Goal: Task Accomplishment & Management: Use online tool/utility

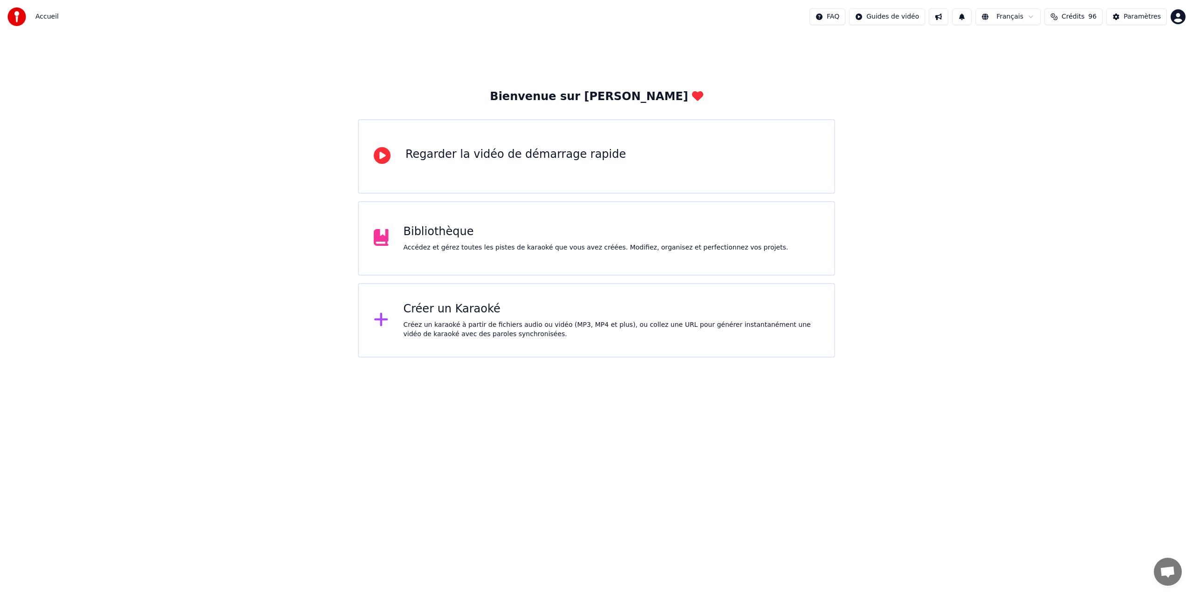
click at [472, 315] on div "Créer un Karaoké" at bounding box center [611, 309] width 416 height 15
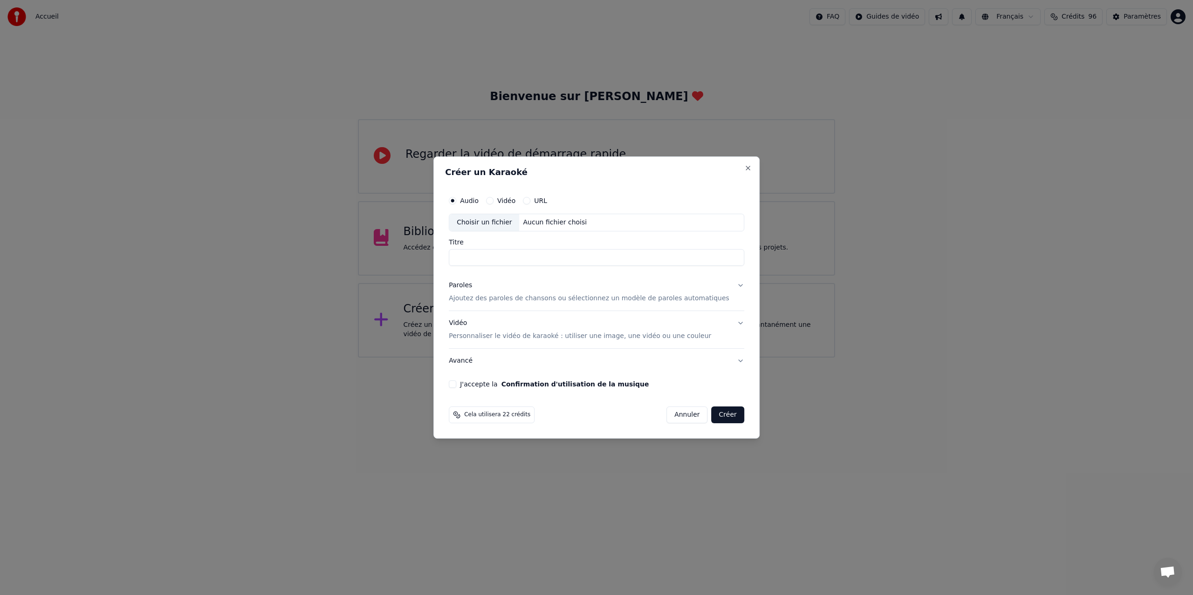
click at [472, 315] on body "Accueil FAQ Guides de vidéo Français Crédits 96 Paramètres Bienvenue sur Youka …" at bounding box center [596, 179] width 1193 height 358
click at [492, 220] on div "Choisir un fichier" at bounding box center [484, 222] width 70 height 17
click at [483, 258] on input "Titre" at bounding box center [596, 257] width 295 height 17
click at [513, 258] on input "**********" at bounding box center [596, 257] width 295 height 17
type input "**********"
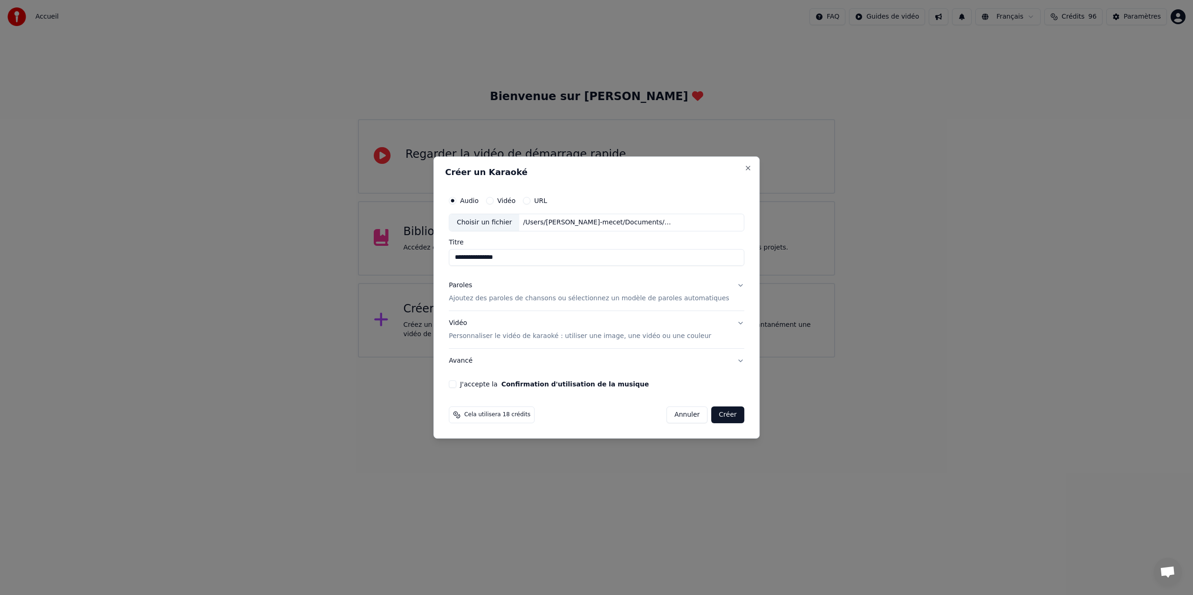
click at [475, 298] on p "Ajoutez des paroles de chansons ou sélectionnez un modèle de paroles automatiqu…" at bounding box center [589, 298] width 280 height 9
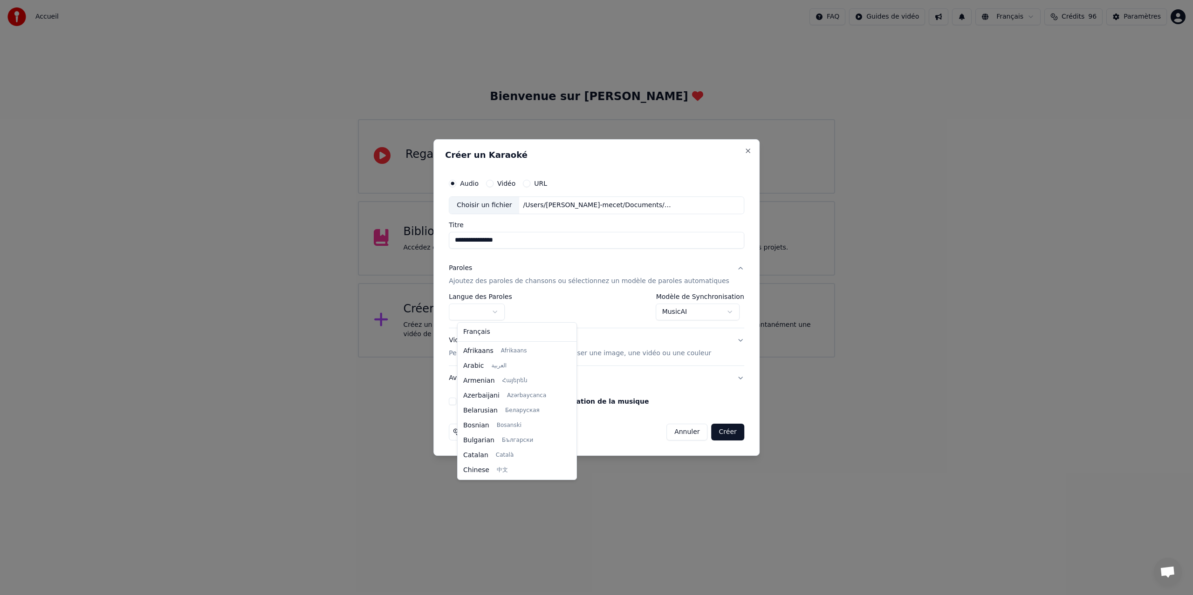
click at [504, 311] on body "**********" at bounding box center [596, 179] width 1193 height 358
select select "**"
click at [728, 312] on body "**********" at bounding box center [596, 179] width 1193 height 358
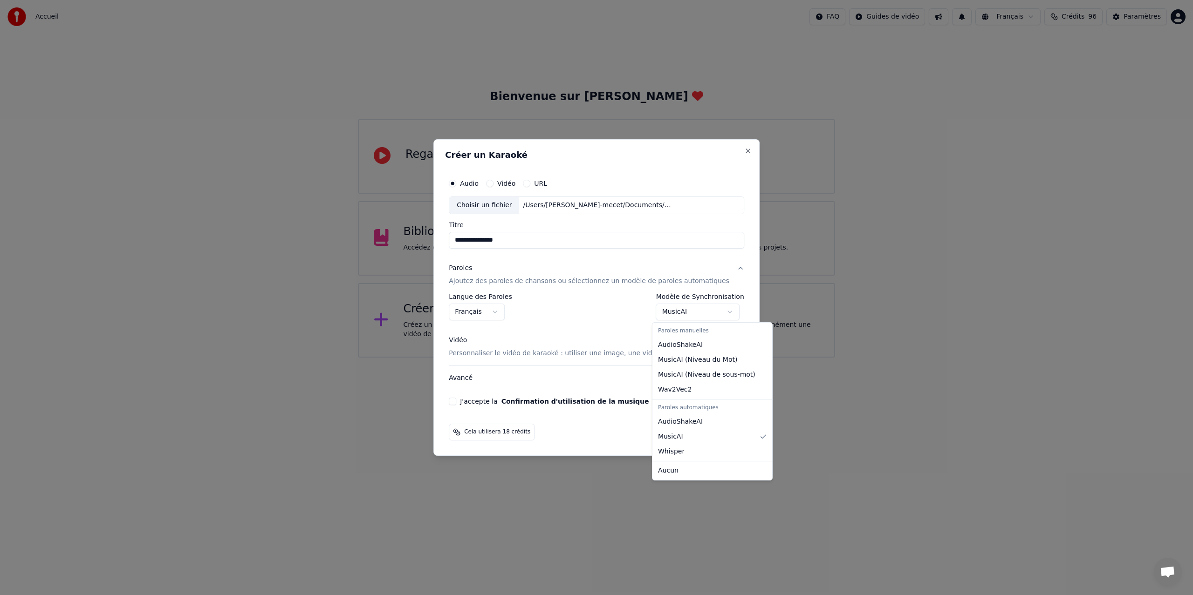
select select "**********"
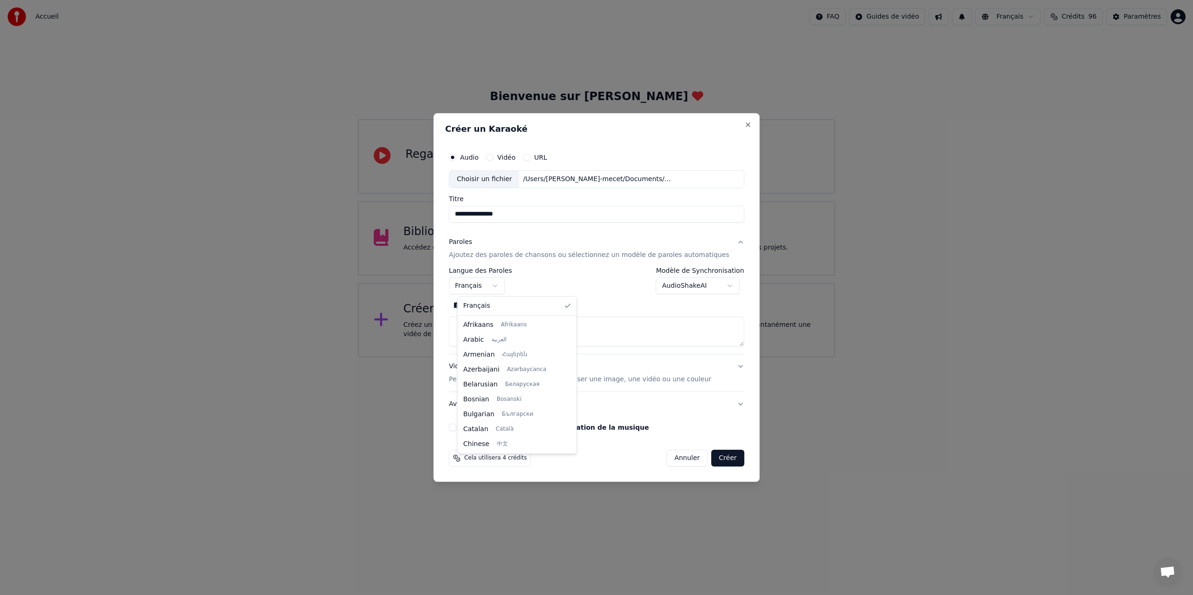
click at [505, 287] on body "**********" at bounding box center [596, 179] width 1193 height 358
click at [477, 327] on textarea at bounding box center [596, 332] width 295 height 30
click at [479, 306] on button "Coller" at bounding box center [468, 305] width 39 height 15
click at [456, 428] on button "J'accepte la Confirmation d'utilisation de la musique" at bounding box center [452, 427] width 7 height 7
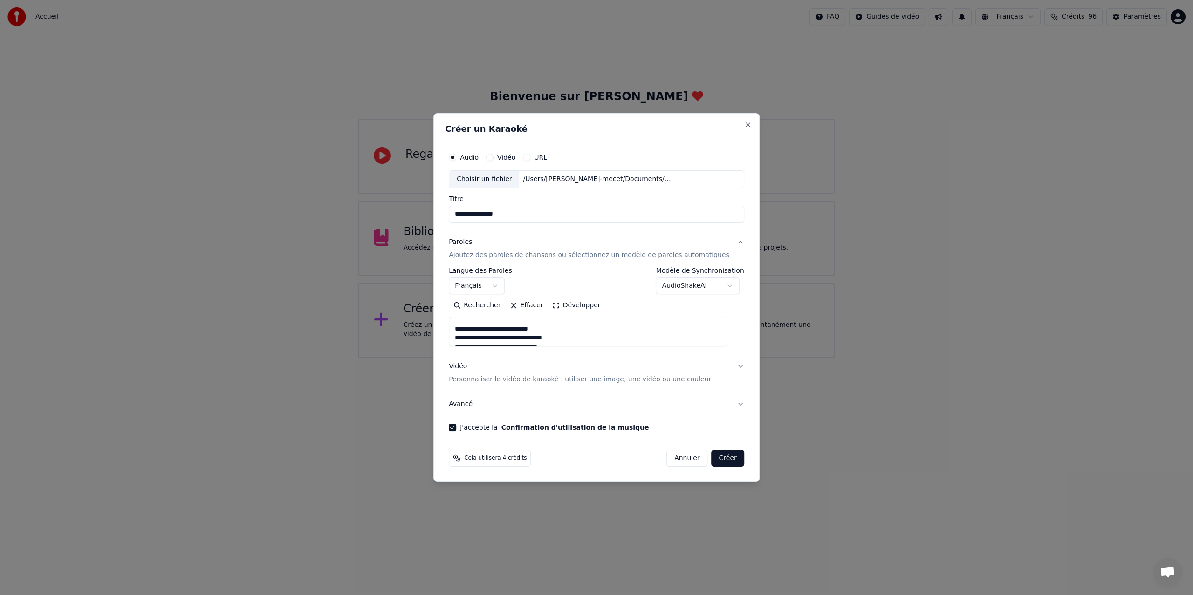
click at [723, 461] on button "Créer" at bounding box center [727, 458] width 33 height 17
type textarea "**********"
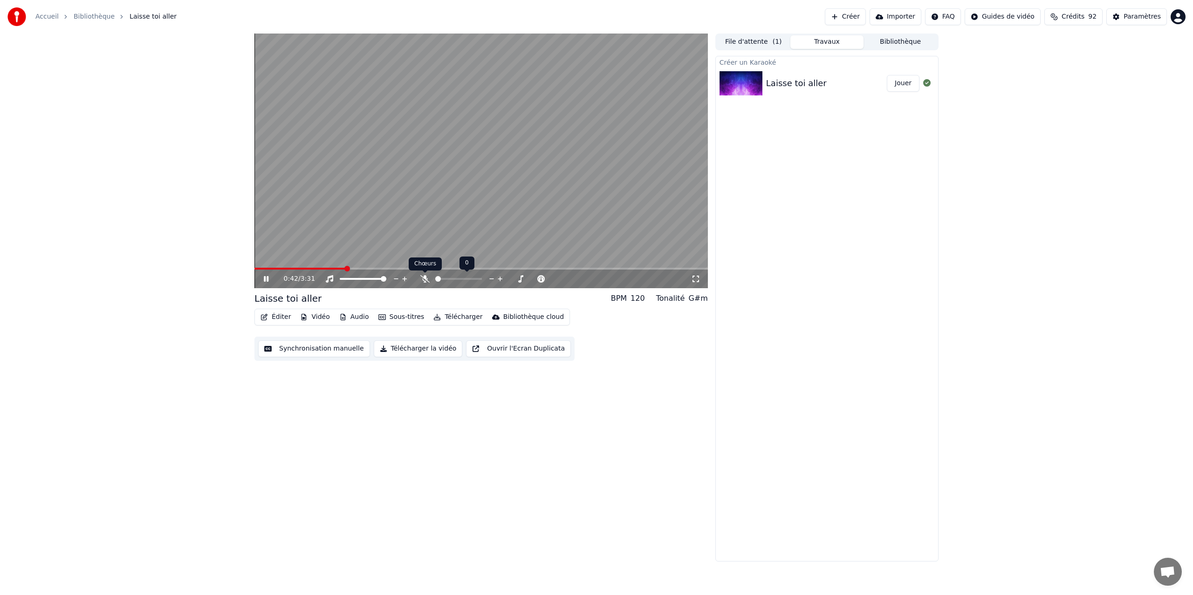
click at [424, 277] on icon at bounding box center [424, 278] width 9 height 7
click at [266, 280] on icon at bounding box center [273, 278] width 22 height 7
click at [254, 272] on span at bounding box center [257, 269] width 6 height 6
click at [253, 270] on div "0:00 / 3:31 Laisse toi aller BPM 120 Tonalité G#m Éditer Vidéo Audio Sous-titre…" at bounding box center [596, 298] width 699 height 528
click at [264, 278] on icon at bounding box center [266, 279] width 6 height 7
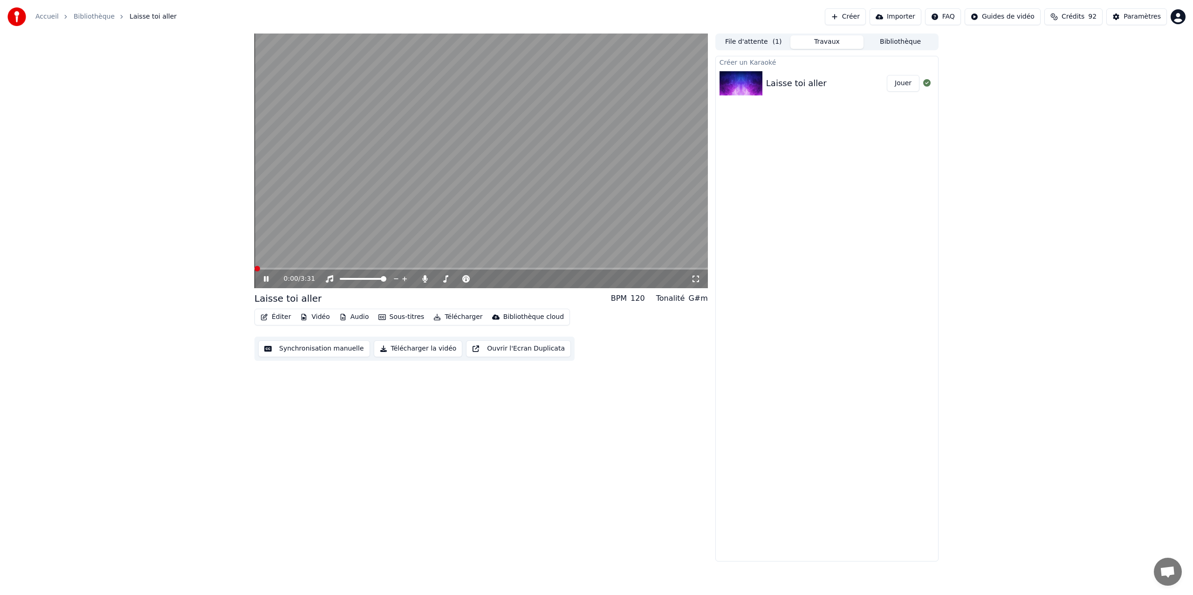
click at [266, 278] on icon at bounding box center [273, 278] width 22 height 7
click at [303, 349] on button "Synchronisation manuelle" at bounding box center [314, 349] width 112 height 17
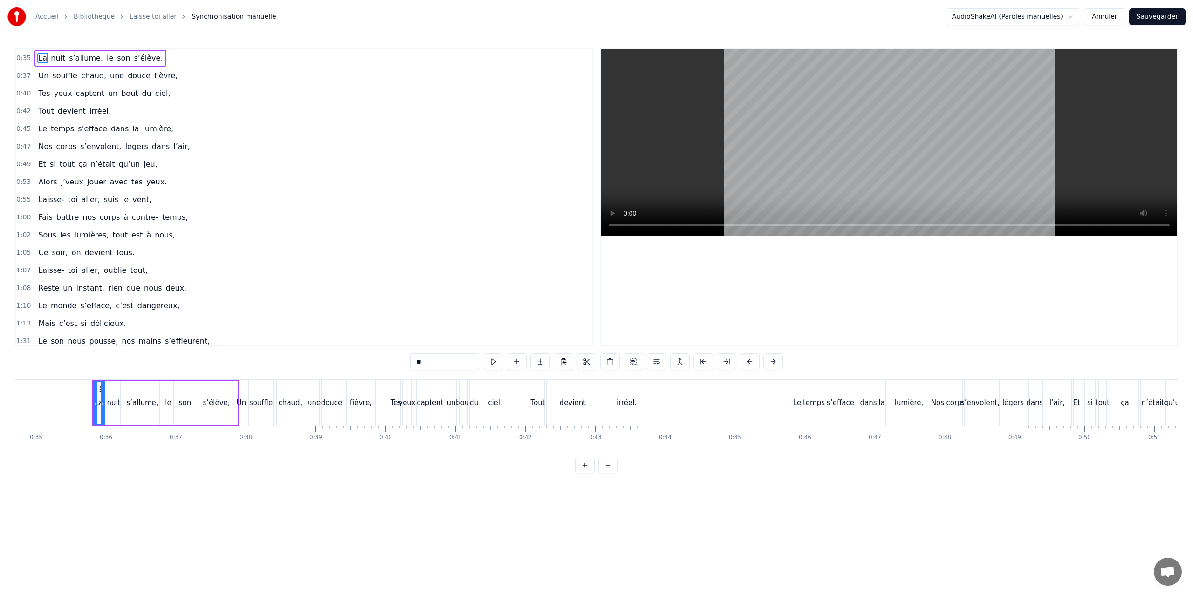
scroll to position [0, 2455]
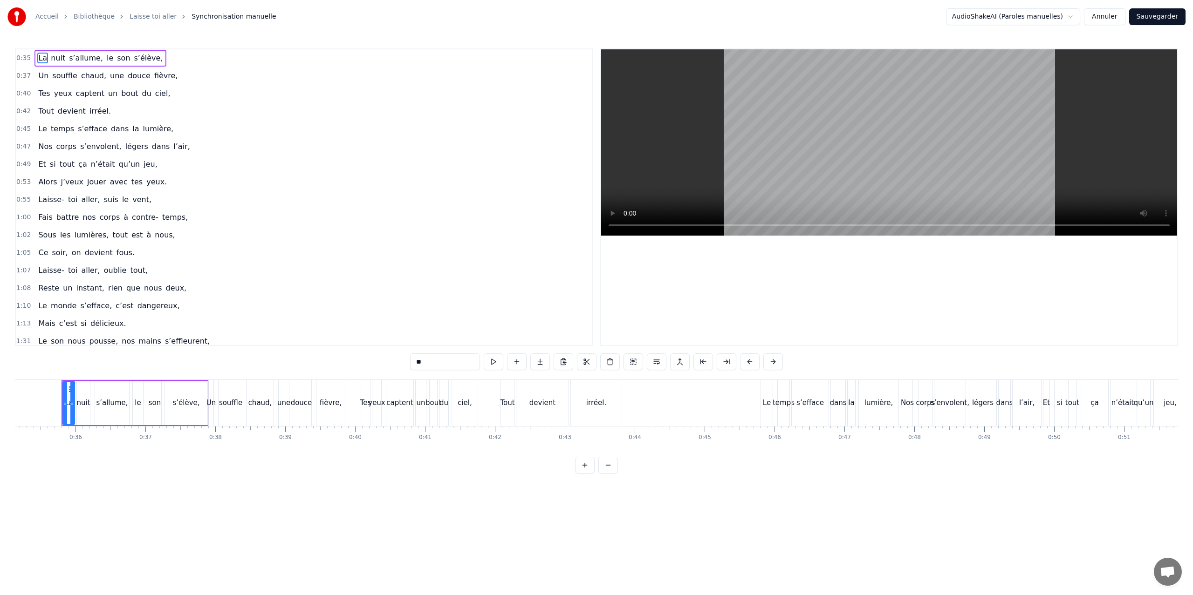
click at [40, 200] on span "Laisse-" at bounding box center [50, 199] width 27 height 11
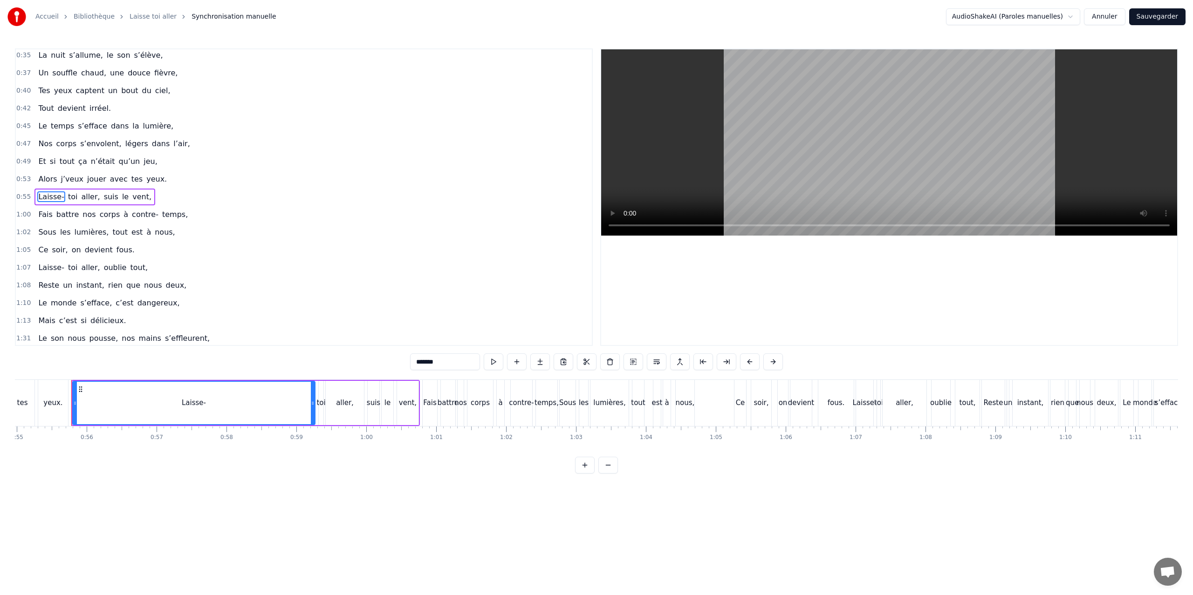
scroll to position [0, 3851]
drag, startPoint x: 65, startPoint y: 406, endPoint x: 162, endPoint y: 401, distance: 96.5
click at [162, 401] on icon at bounding box center [162, 403] width 4 height 7
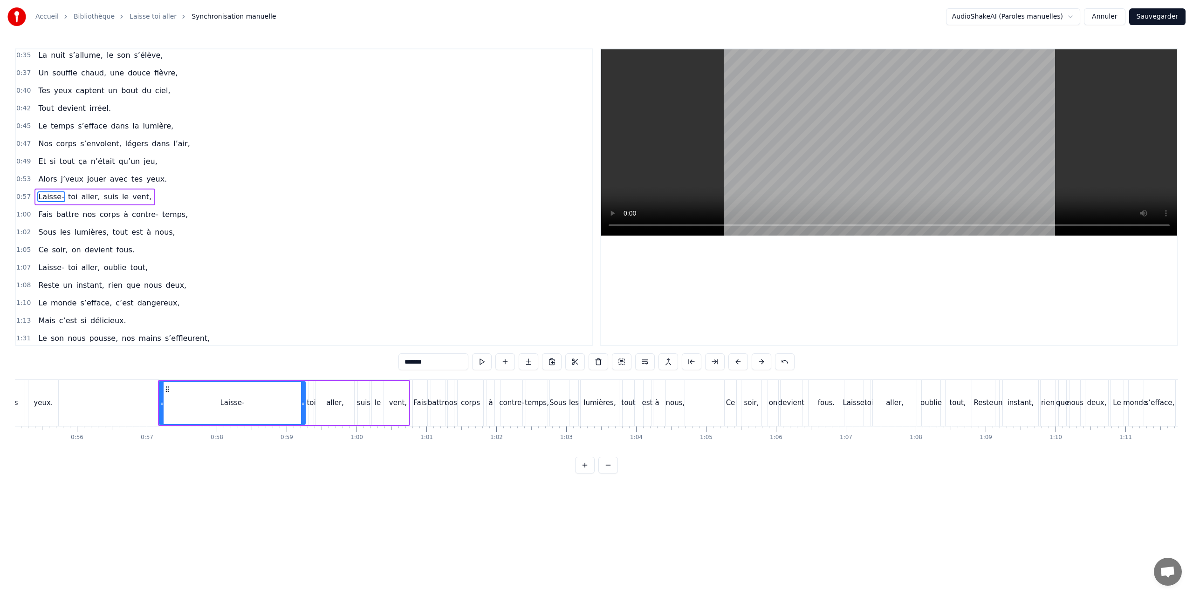
click at [43, 392] on div "yeux." at bounding box center [43, 403] width 30 height 46
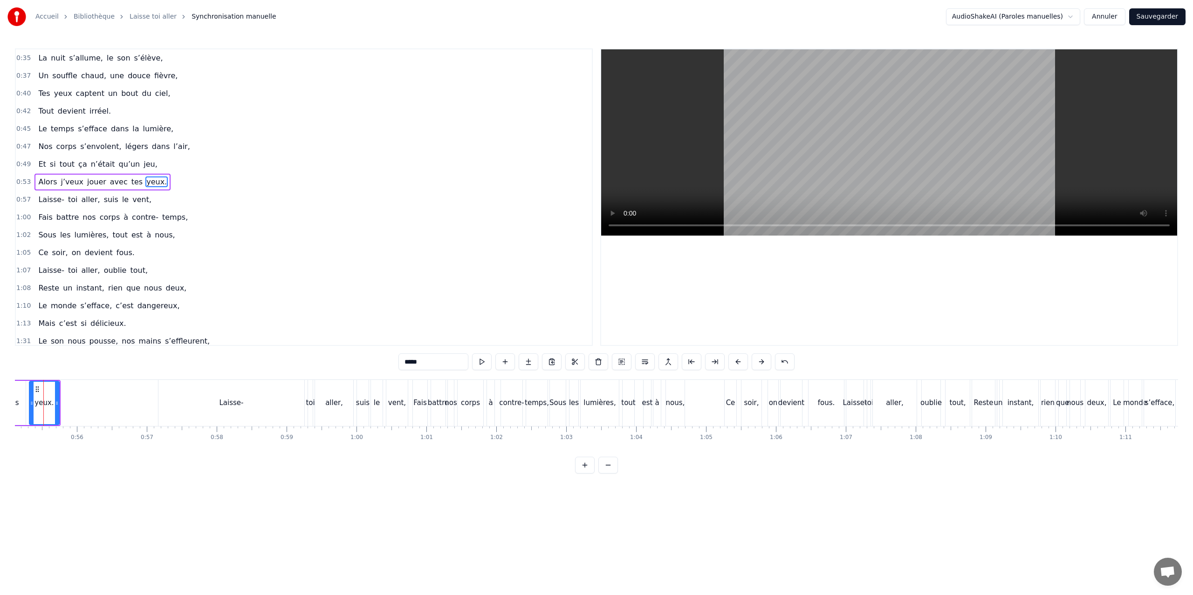
scroll to position [0, 3833]
click at [225, 405] on div "Laisse-" at bounding box center [250, 403] width 146 height 46
type input "*******"
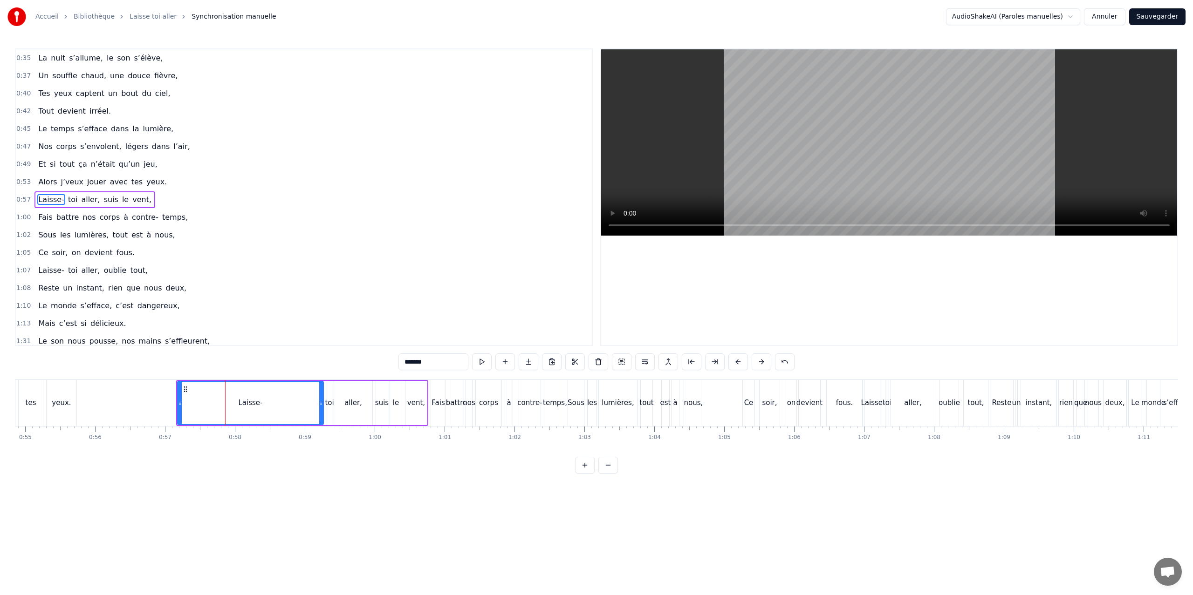
scroll to position [3, 0]
drag, startPoint x: 178, startPoint y: 404, endPoint x: 255, endPoint y: 405, distance: 76.9
click at [255, 405] on icon at bounding box center [257, 403] width 4 height 7
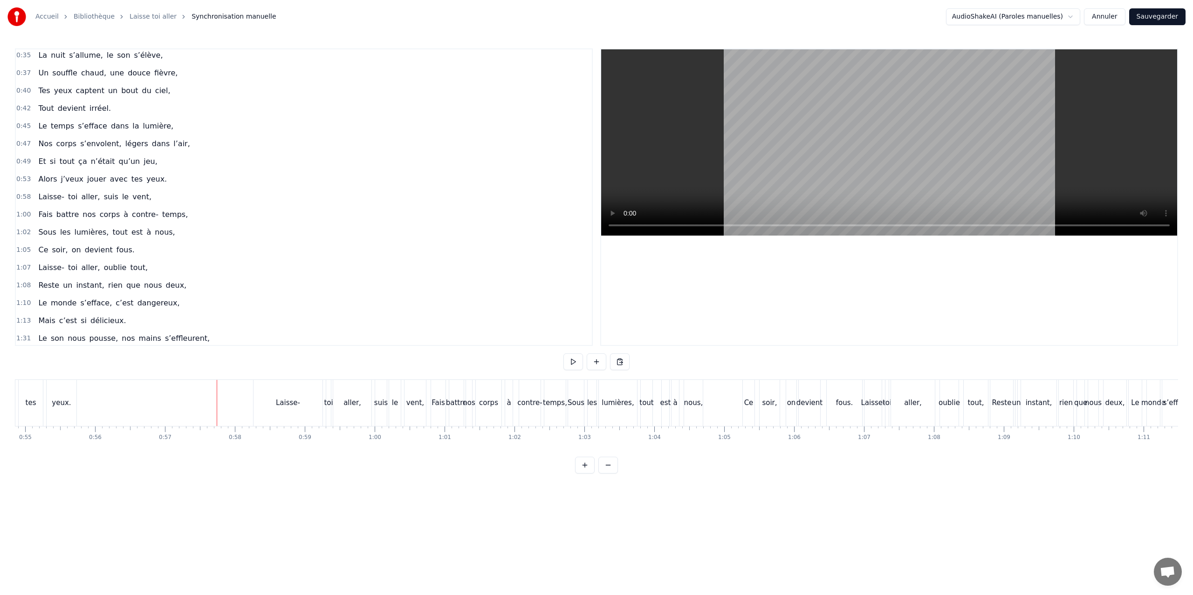
click at [217, 402] on div at bounding box center [217, 403] width 0 height 46
click at [225, 399] on div at bounding box center [225, 403] width 0 height 46
click at [268, 398] on div "Laisse-" at bounding box center [287, 403] width 69 height 46
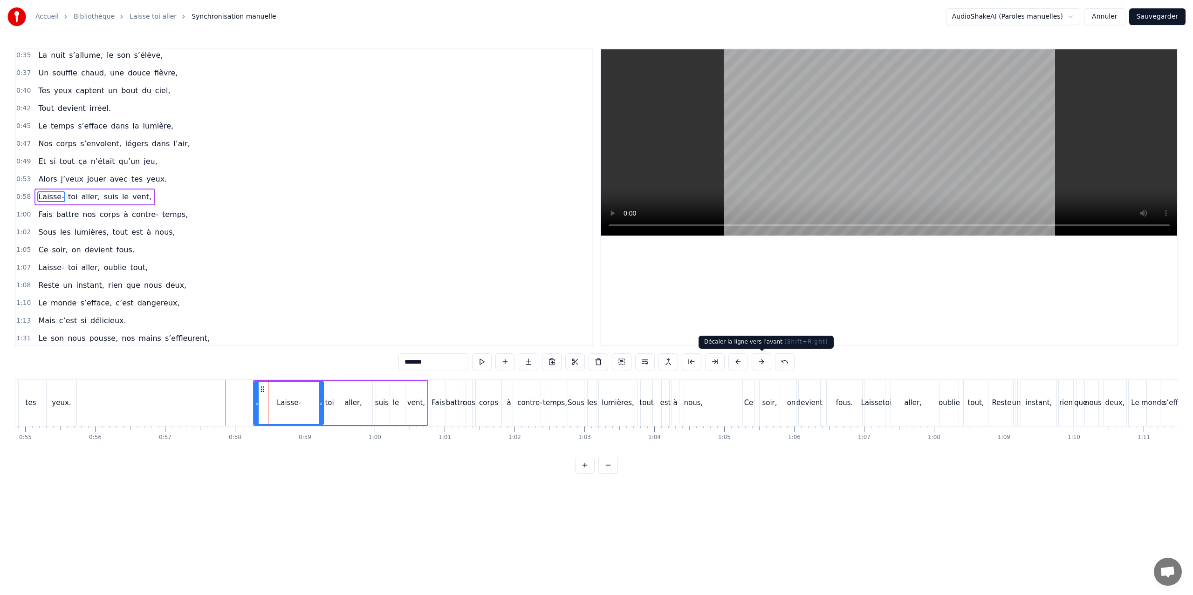
click at [762, 361] on button at bounding box center [761, 362] width 20 height 17
click at [738, 362] on button at bounding box center [738, 362] width 20 height 17
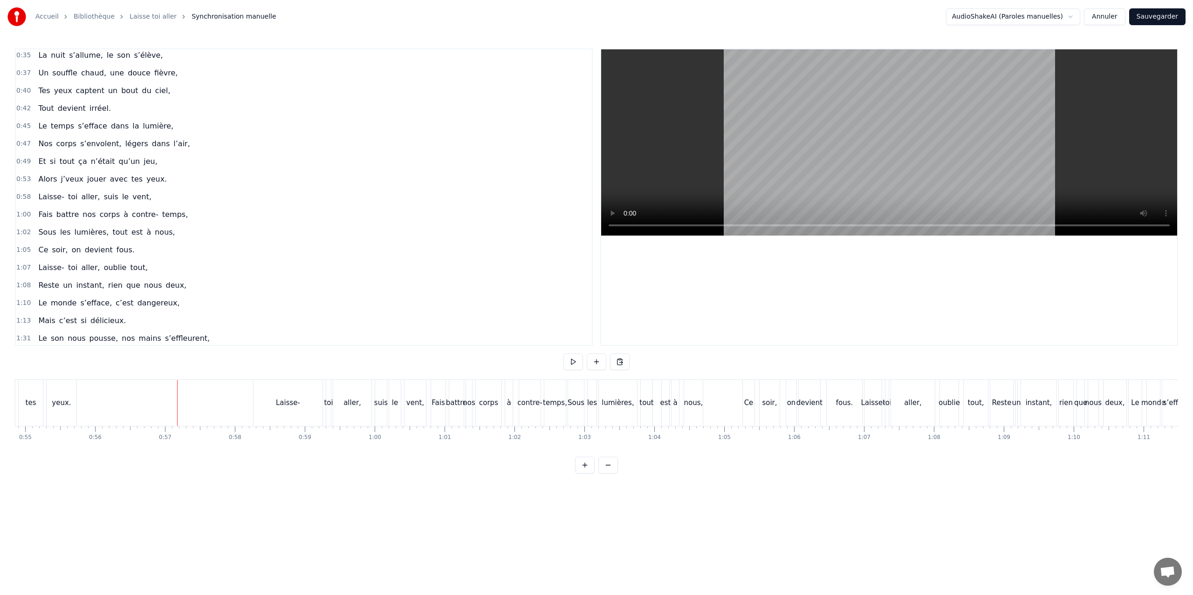
click at [177, 400] on div at bounding box center [177, 403] width 0 height 46
click at [618, 361] on button at bounding box center [620, 362] width 20 height 17
click at [573, 363] on button at bounding box center [573, 362] width 20 height 17
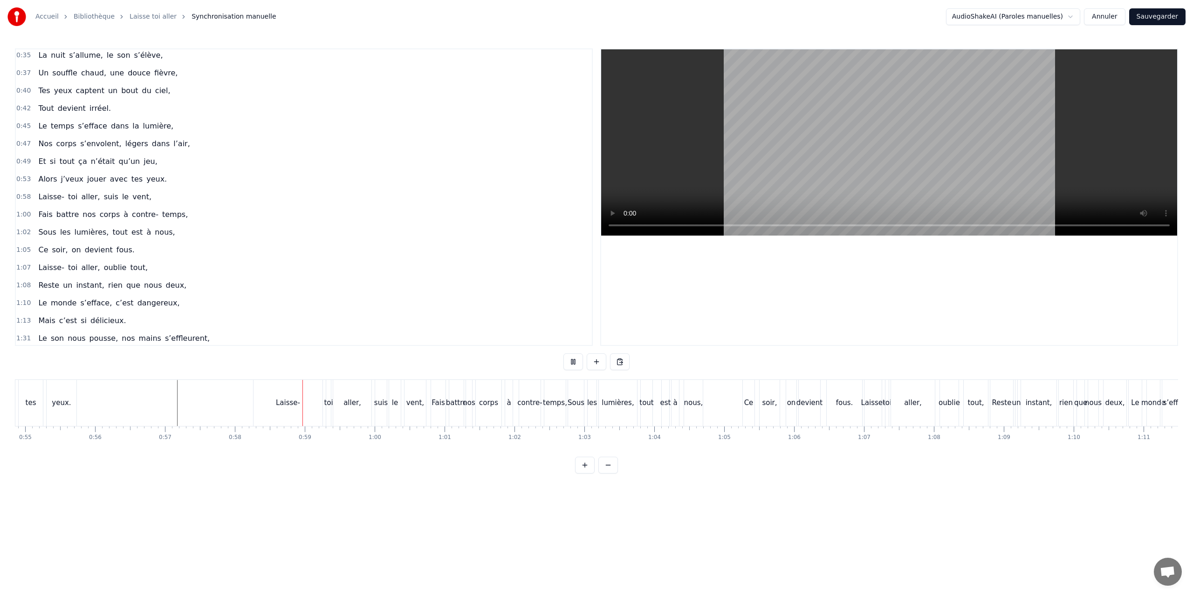
click at [573, 363] on button at bounding box center [573, 362] width 20 height 17
click at [270, 398] on div "Laisse-" at bounding box center [287, 403] width 69 height 46
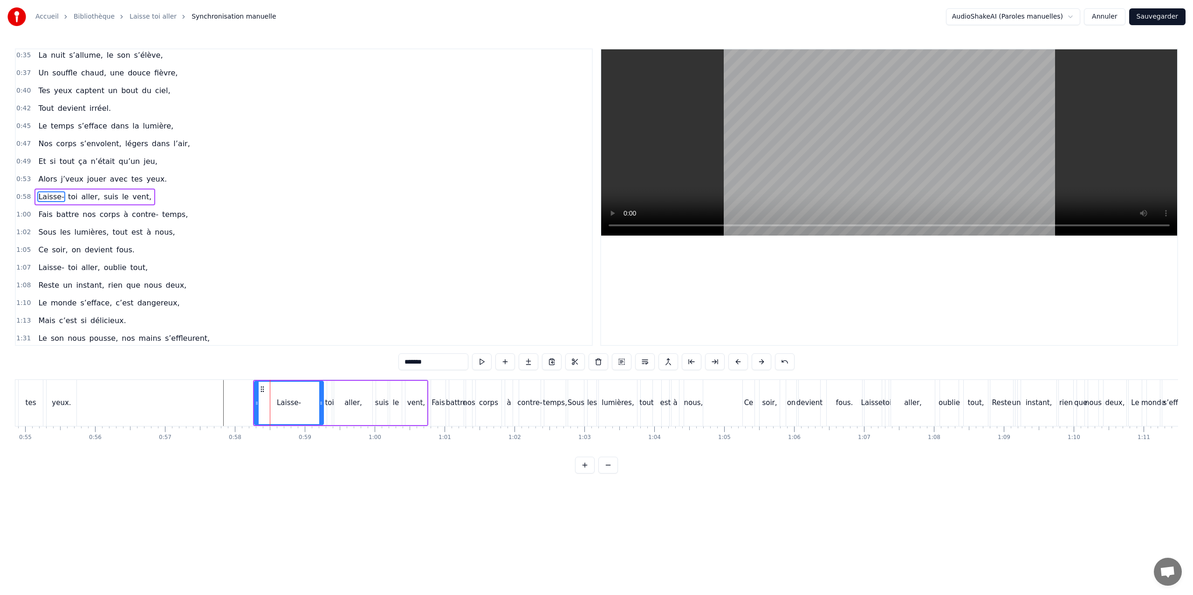
click at [270, 398] on div at bounding box center [270, 403] width 0 height 46
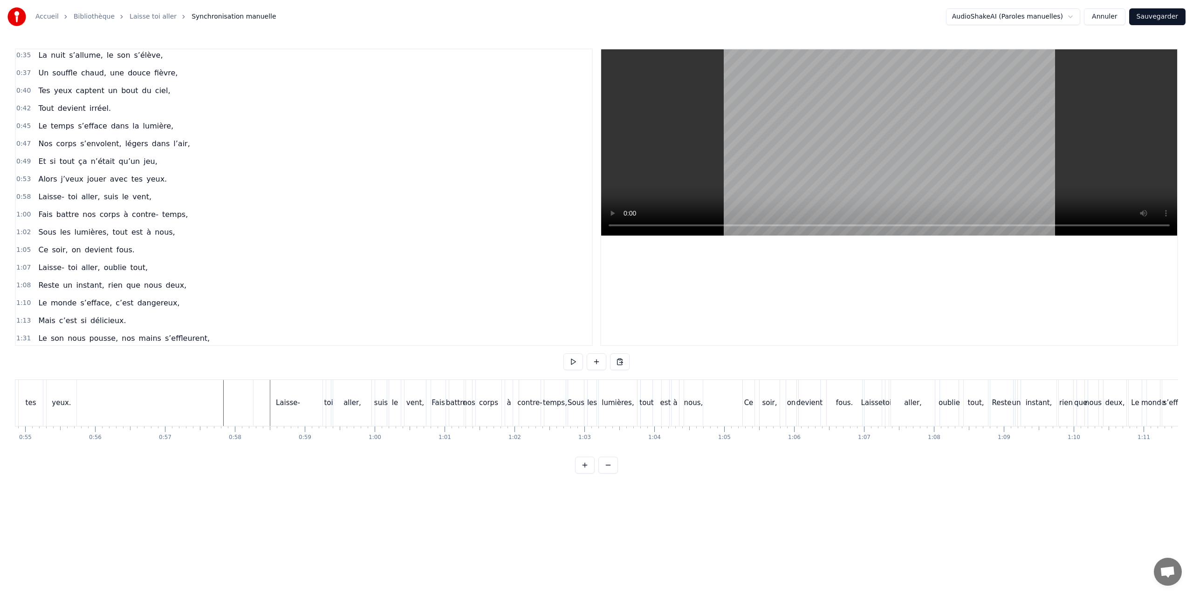
click at [261, 397] on div "Laisse-" at bounding box center [287, 403] width 69 height 46
